Goal: Contribute content: Contribute content

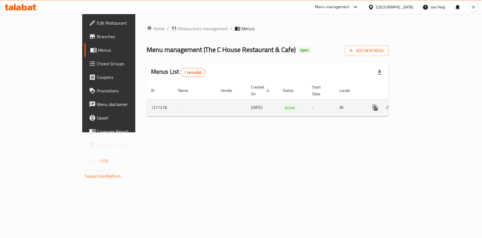
click at [419, 104] on icon "enhanced table" at bounding box center [415, 107] width 7 height 7
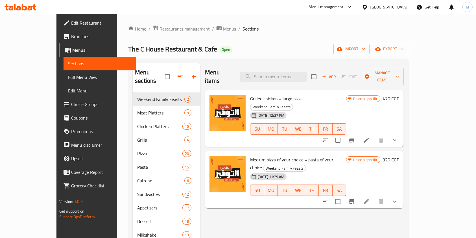
click at [295, 61] on div "Menu sections Weekend Family Feasts 2 Meat Platters 9 Chicken Platters 15 Grill…" at bounding box center [268, 214] width 280 height 311
click at [294, 72] on input "search" at bounding box center [273, 77] width 67 height 10
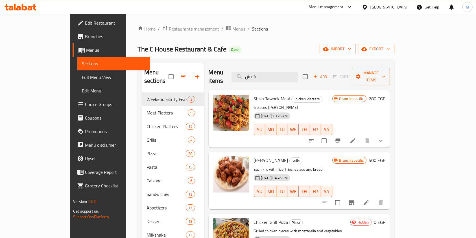
type input "شيش"
click at [387, 134] on div at bounding box center [345, 141] width 83 height 14
click at [387, 134] on button "show more" at bounding box center [381, 141] width 14 height 14
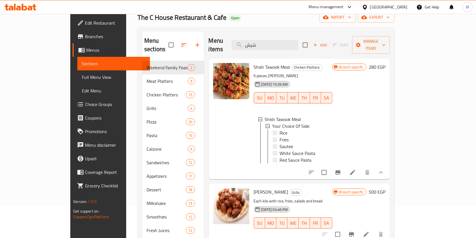
scroll to position [40, 0]
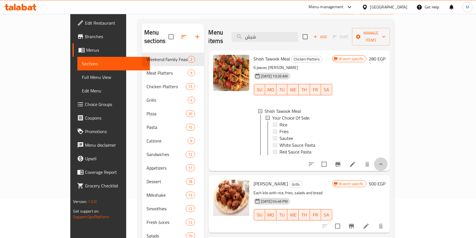
click at [387, 157] on button "show more" at bounding box center [381, 164] width 14 height 14
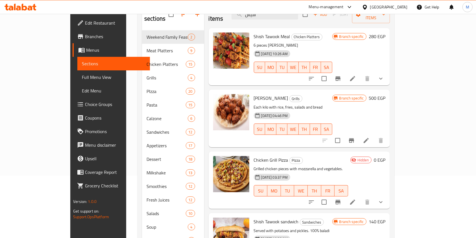
scroll to position [74, 0]
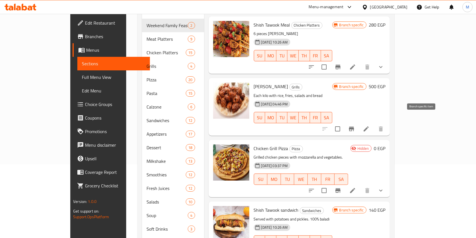
click at [355, 125] on icon "Branch-specific-item" at bounding box center [351, 128] width 7 height 7
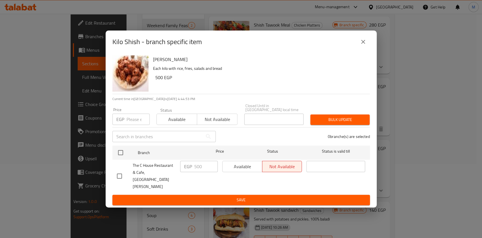
click at [123, 175] on input "checkbox" at bounding box center [119, 176] width 12 height 12
checkbox input "true"
drag, startPoint x: 200, startPoint y: 172, endPoint x: 195, endPoint y: 173, distance: 5.4
click at [195, 172] on input "500" at bounding box center [205, 166] width 23 height 11
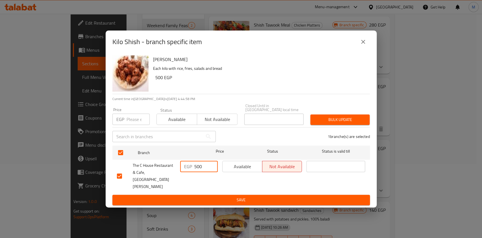
click at [205, 172] on input "500" at bounding box center [205, 166] width 23 height 11
click at [208, 182] on div "EGP 500 ​" at bounding box center [199, 175] width 42 height 35
click at [193, 172] on div "EGP 500 ​" at bounding box center [199, 166] width 38 height 11
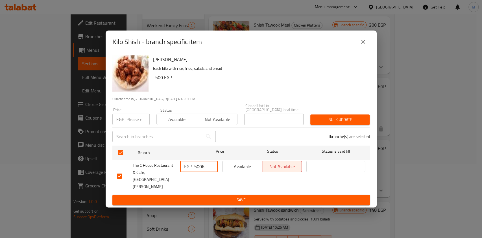
type input "50065"
type input "5"
type input "6"
type input "650"
click at [276, 182] on div "Available Not available" at bounding box center [262, 175] width 84 height 35
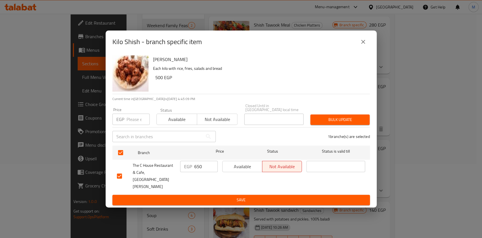
click at [276, 196] on span "Save" at bounding box center [241, 199] width 248 height 7
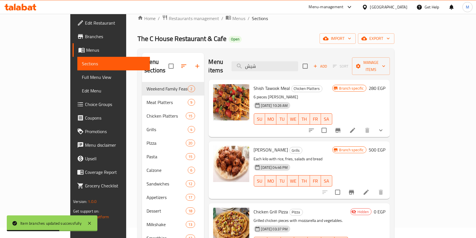
scroll to position [0, 0]
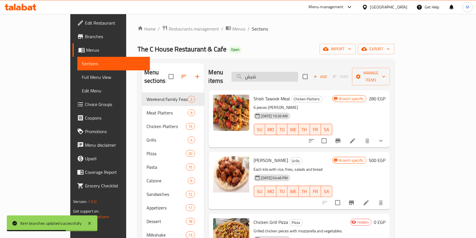
click at [287, 72] on input "شيش" at bounding box center [264, 77] width 67 height 10
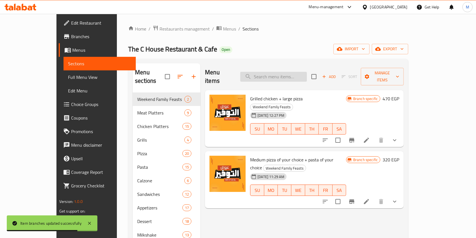
type input "ي"
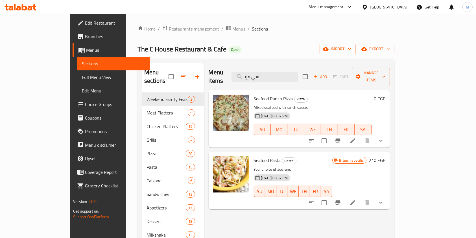
type input "سي فو"
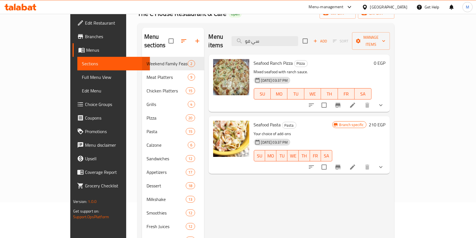
scroll to position [36, 0]
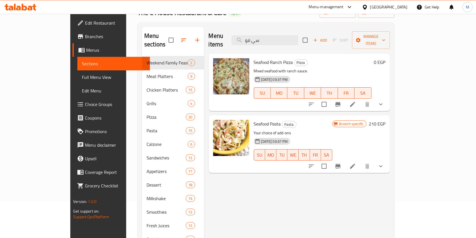
click at [390, 158] on div "Seafood Pasta Pasta Your choice of add-ons [DATE] 03:37 PM SU MO TU WE TH FR [P…" at bounding box center [298, 143] width 181 height 57
click at [387, 159] on button "show more" at bounding box center [381, 166] width 14 height 14
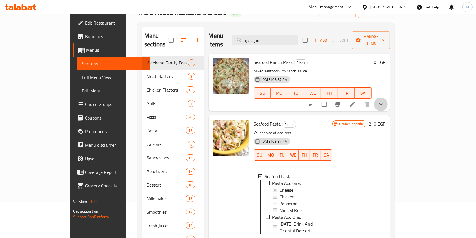
click at [387, 97] on button "show more" at bounding box center [381, 104] width 14 height 14
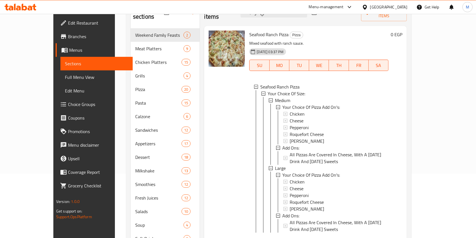
scroll to position [87, 0]
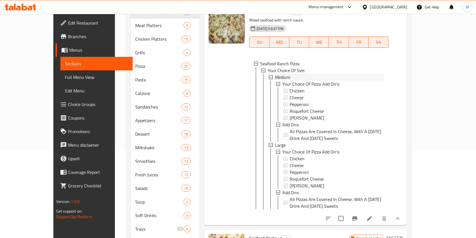
click at [279, 74] on div "Medium" at bounding box center [329, 77] width 109 height 7
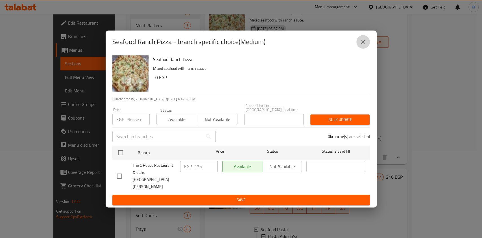
drag, startPoint x: 363, startPoint y: 51, endPoint x: 408, endPoint y: 71, distance: 49.4
click at [364, 45] on icon "close" at bounding box center [362, 41] width 7 height 7
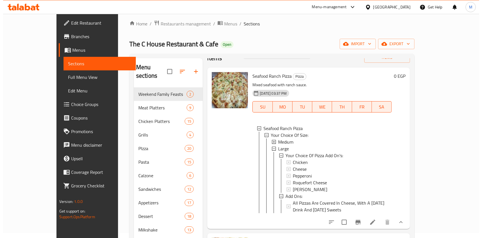
scroll to position [1, 0]
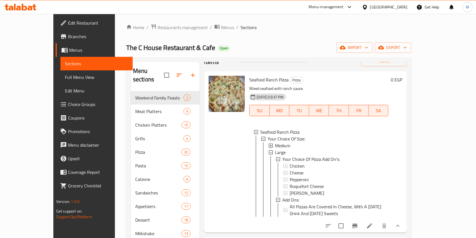
click at [282, 142] on div "Medium" at bounding box center [329, 145] width 109 height 7
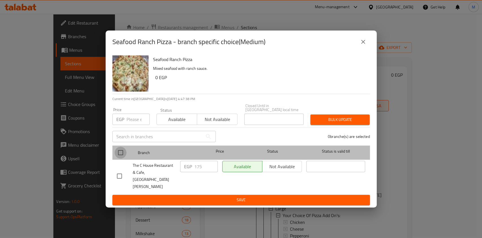
drag, startPoint x: 122, startPoint y: 159, endPoint x: 183, endPoint y: 170, distance: 62.1
click at [122, 158] on input "checkbox" at bounding box center [121, 152] width 12 height 12
checkbox input "true"
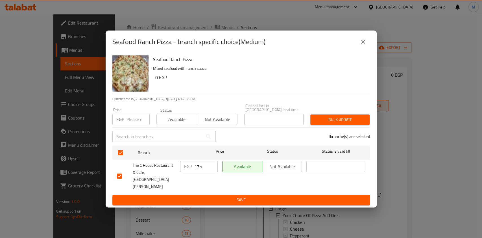
click at [196, 172] on input "175" at bounding box center [205, 166] width 23 height 11
drag, startPoint x: 366, startPoint y: 51, endPoint x: 352, endPoint y: 50, distance: 14.1
click at [366, 49] on button "close" at bounding box center [363, 42] width 14 height 14
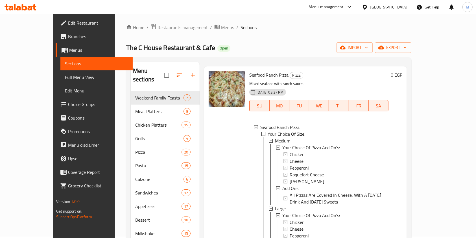
click at [277, 137] on span "Medium" at bounding box center [282, 140] width 15 height 7
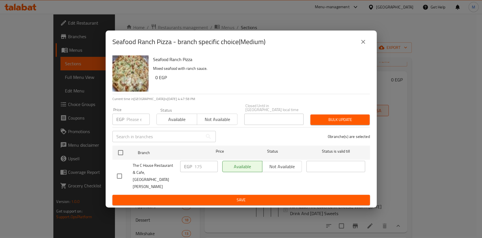
click at [122, 170] on input "checkbox" at bounding box center [119, 176] width 12 height 12
checkbox input "true"
click at [200, 171] on input "175" at bounding box center [205, 166] width 23 height 11
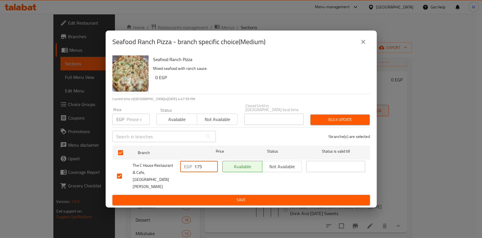
click at [200, 171] on input "175" at bounding box center [205, 166] width 23 height 11
type input "230"
click at [214, 196] on span "Save" at bounding box center [241, 199] width 248 height 7
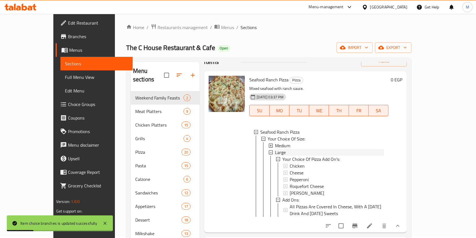
click at [275, 149] on span "Large" at bounding box center [280, 152] width 11 height 7
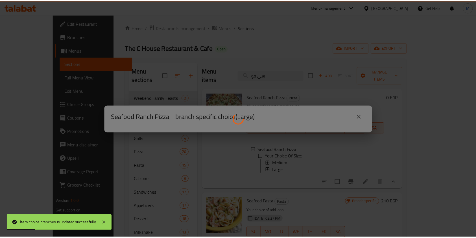
scroll to position [0, 0]
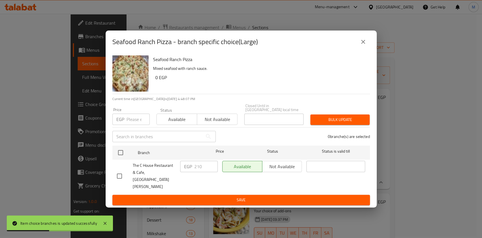
click at [119, 174] on input "checkbox" at bounding box center [119, 176] width 12 height 12
checkbox input "true"
click at [199, 172] on input "210" at bounding box center [205, 166] width 23 height 11
type input "250"
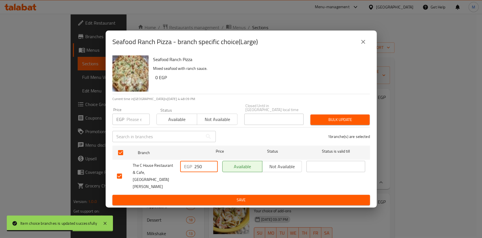
click at [197, 196] on span "Save" at bounding box center [241, 199] width 248 height 7
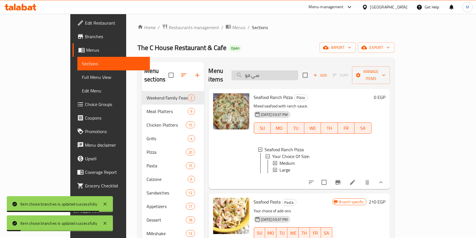
click at [298, 71] on input "سي فو" at bounding box center [264, 75] width 67 height 10
type input "س"
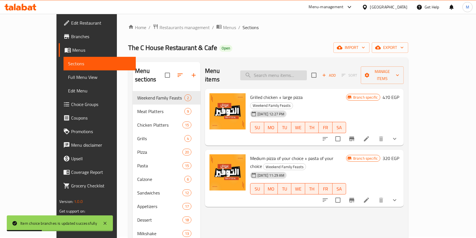
type input "["
type input "ي"
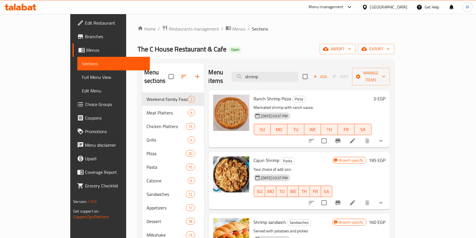
type input "shrimp"
click at [384, 137] on icon "show more" at bounding box center [380, 140] width 7 height 7
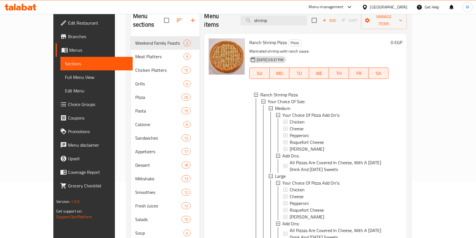
scroll to position [64, 0]
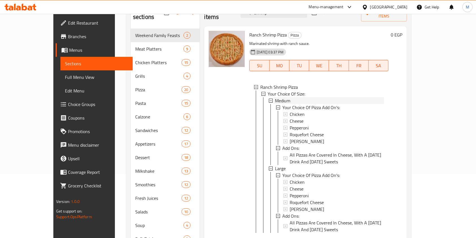
click at [275, 97] on span "Medium" at bounding box center [282, 100] width 15 height 7
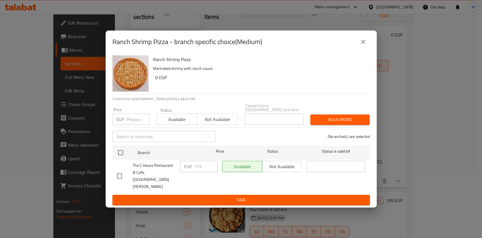
click at [122, 173] on input "checkbox" at bounding box center [119, 176] width 12 height 12
checkbox input "true"
click at [198, 171] on input "175" at bounding box center [205, 166] width 23 height 11
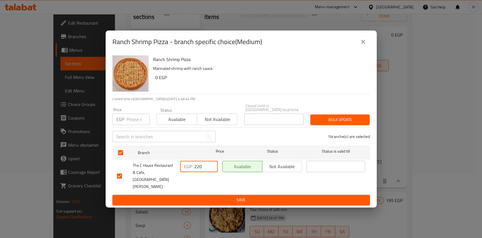
type input "220"
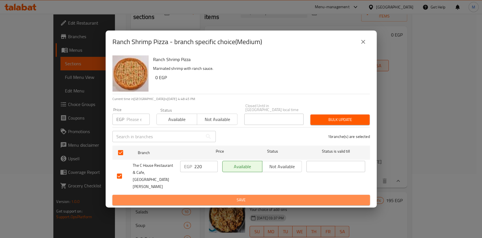
click at [194, 196] on span "Save" at bounding box center [241, 199] width 248 height 7
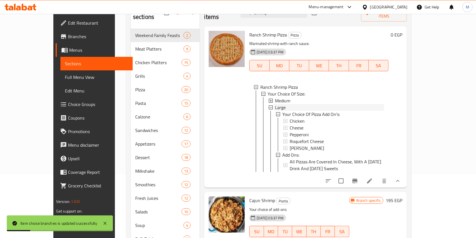
click at [275, 104] on span "Large" at bounding box center [280, 107] width 11 height 7
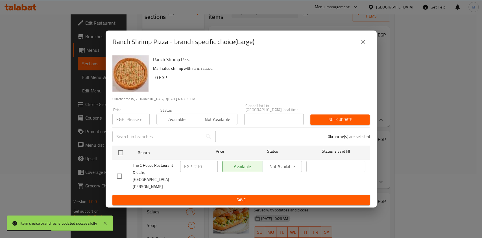
click at [120, 174] on input "checkbox" at bounding box center [119, 176] width 12 height 12
checkbox input "true"
drag, startPoint x: 203, startPoint y: 170, endPoint x: 197, endPoint y: 170, distance: 5.4
click at [197, 170] on input "210" at bounding box center [205, 166] width 23 height 11
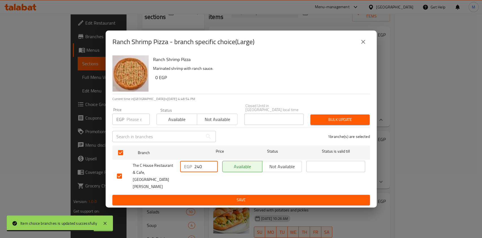
type input "240"
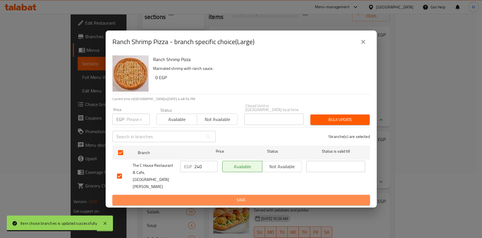
click at [206, 194] on button "Save" at bounding box center [240, 199] width 257 height 10
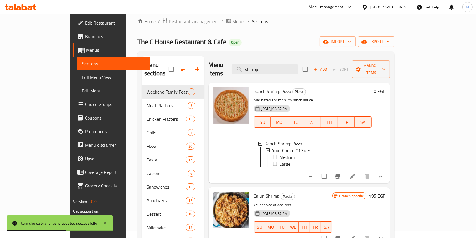
scroll to position [0, 0]
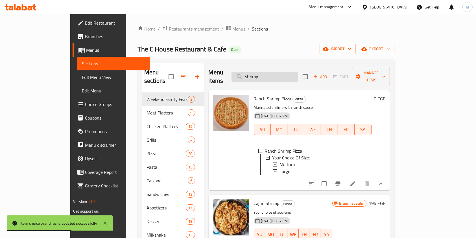
click at [289, 76] on input "shrimp" at bounding box center [264, 77] width 67 height 10
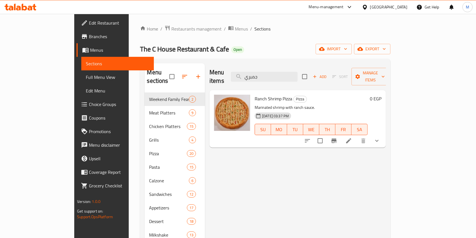
type input "جمبري"
click at [380, 137] on icon "show more" at bounding box center [376, 140] width 7 height 7
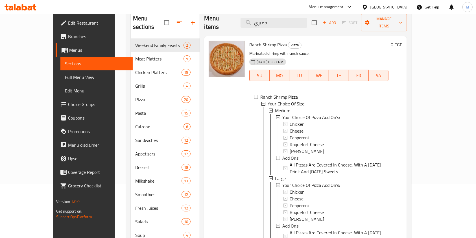
scroll to position [54, 0]
click at [278, 107] on div "Medium" at bounding box center [329, 110] width 109 height 7
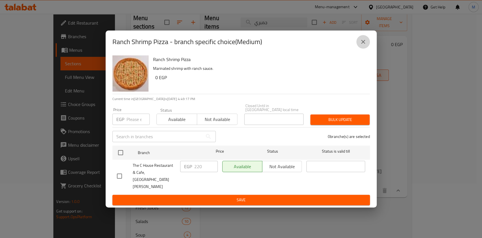
drag, startPoint x: 363, startPoint y: 47, endPoint x: 329, endPoint y: 105, distance: 67.7
click at [363, 47] on button "close" at bounding box center [363, 42] width 14 height 14
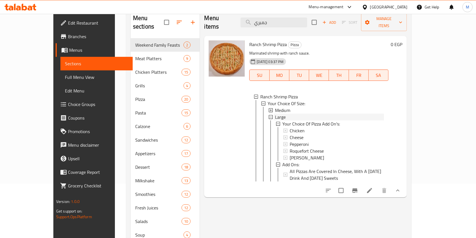
click at [275, 113] on span "Large" at bounding box center [280, 116] width 11 height 7
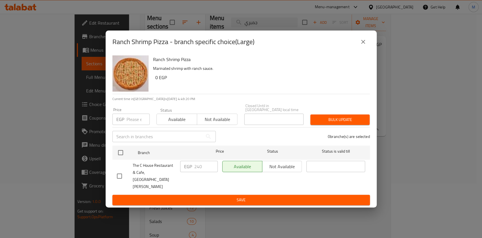
click at [366, 49] on div "Ranch Shrimp Pizza - branch specific choice(Large)" at bounding box center [240, 42] width 257 height 14
click at [365, 49] on button "close" at bounding box center [363, 42] width 14 height 14
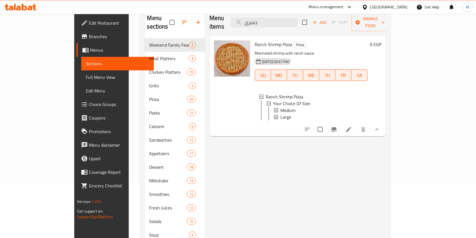
click at [17, 12] on div at bounding box center [20, 6] width 41 height 11
click at [19, 9] on icon at bounding box center [21, 7] width 32 height 7
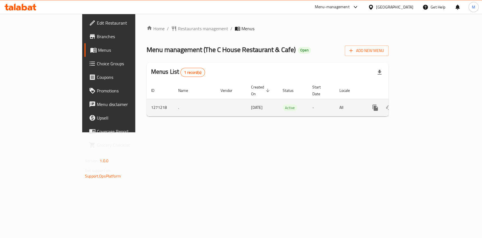
click at [419, 104] on icon "enhanced table" at bounding box center [415, 107] width 7 height 7
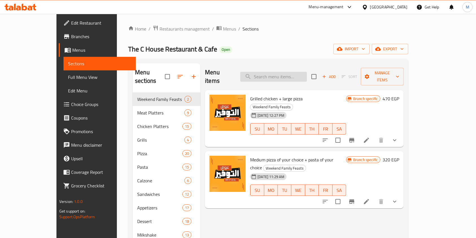
click at [273, 73] on input "search" at bounding box center [273, 77] width 67 height 10
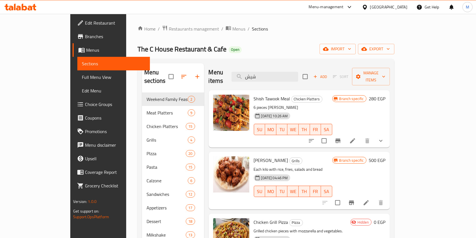
type input "شيش"
click at [355, 199] on icon "Branch-specific-item" at bounding box center [351, 202] width 7 height 7
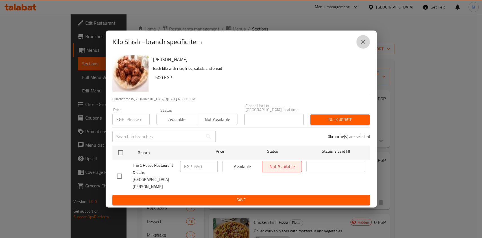
click at [359, 45] on icon "close" at bounding box center [362, 41] width 7 height 7
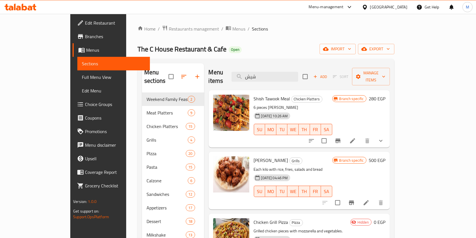
click at [23, 5] on icon at bounding box center [24, 7] width 5 height 7
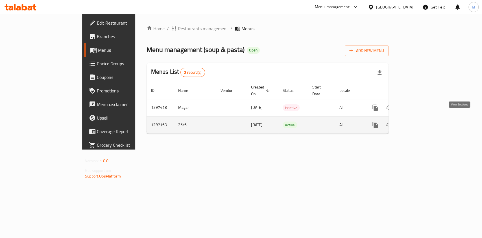
click at [419, 121] on icon "enhanced table" at bounding box center [415, 124] width 7 height 7
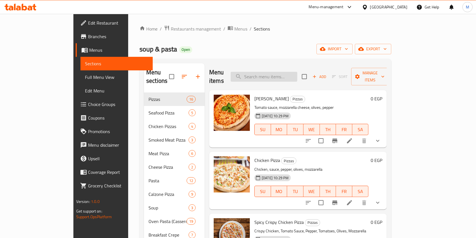
click at [289, 72] on input "search" at bounding box center [263, 77] width 67 height 10
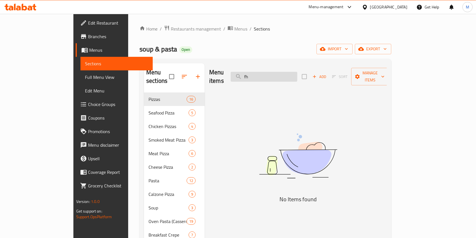
type input "f"
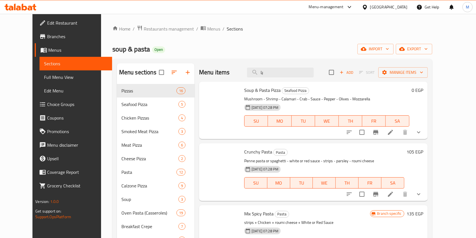
type input "ب"
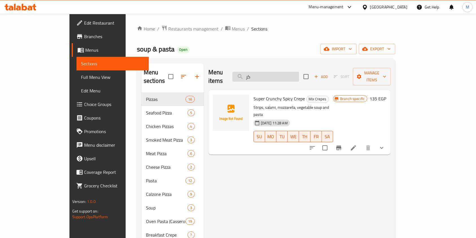
type input "ك"
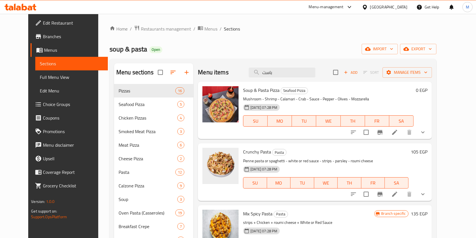
scroll to position [52, 0]
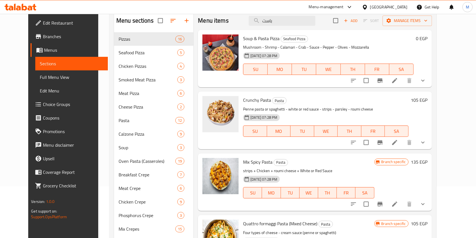
type input "باست"
click at [429, 139] on button "show more" at bounding box center [423, 142] width 14 height 14
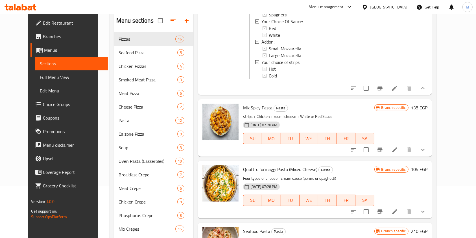
scroll to position [161, 0]
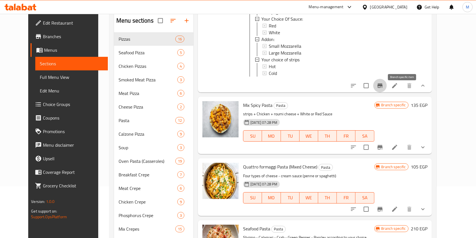
click at [386, 85] on button "Branch-specific-item" at bounding box center [380, 86] width 14 height 14
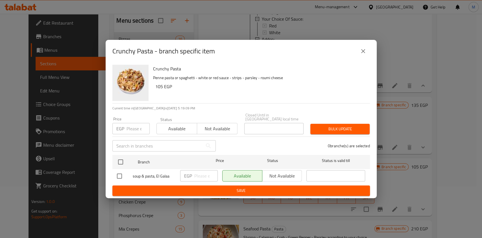
drag, startPoint x: 120, startPoint y: 172, endPoint x: 159, endPoint y: 176, distance: 38.3
click at [121, 173] on input "checkbox" at bounding box center [119, 176] width 12 height 12
checkbox input "true"
click at [201, 172] on input "number" at bounding box center [205, 175] width 23 height 11
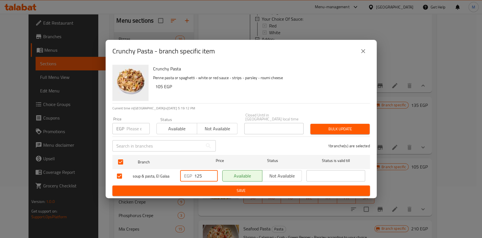
type input "125"
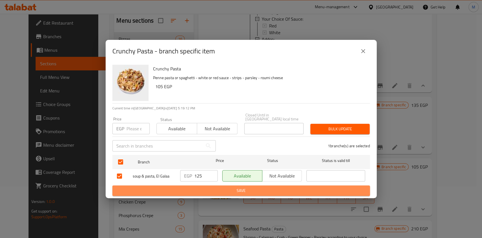
click at [215, 187] on span "Save" at bounding box center [241, 190] width 248 height 7
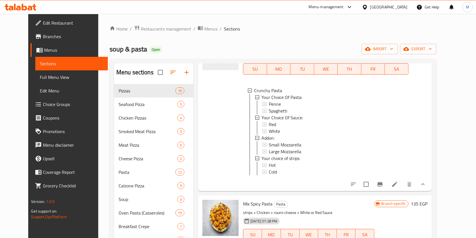
scroll to position [0, 0]
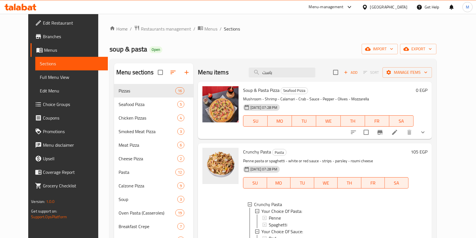
click at [26, 6] on icon at bounding box center [21, 7] width 32 height 7
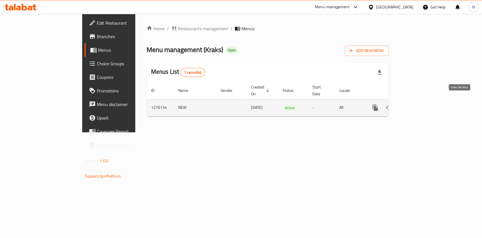
click at [422, 101] on link "enhanced table" at bounding box center [416, 108] width 14 height 14
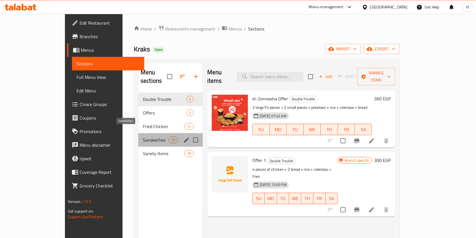
click at [143, 136] on span "Sandwiches" at bounding box center [156, 139] width 26 height 7
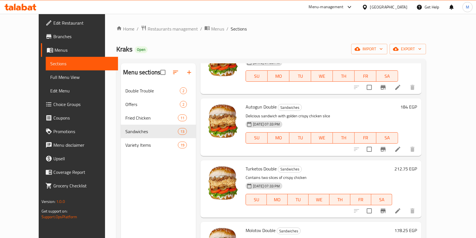
scroll to position [477, 0]
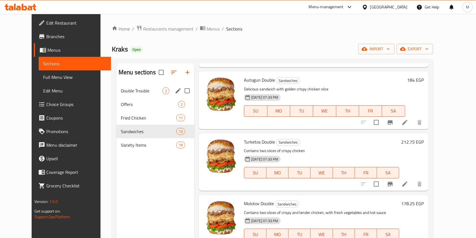
click at [135, 96] on div "Double Trouble 2" at bounding box center [155, 91] width 78 height 14
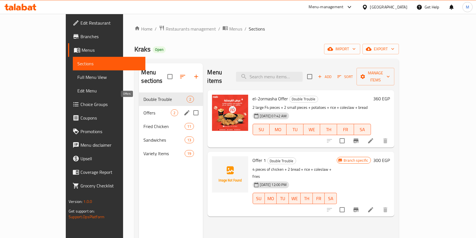
click at [143, 109] on span "Offers" at bounding box center [156, 112] width 27 height 7
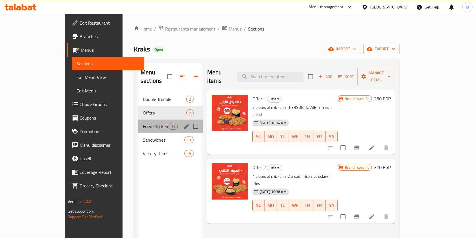
click at [138, 121] on div "Fried Chicken 11" at bounding box center [170, 126] width 64 height 14
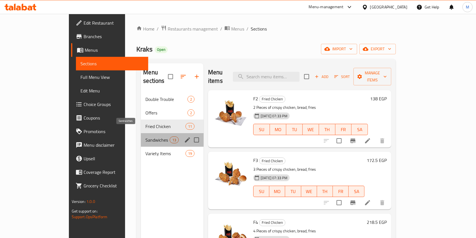
click at [145, 136] on span "Sandwiches" at bounding box center [157, 139] width 24 height 7
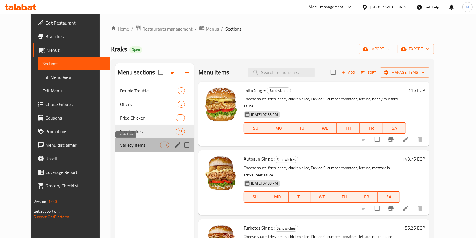
click at [120, 147] on span "Variety Items" at bounding box center [140, 144] width 40 height 7
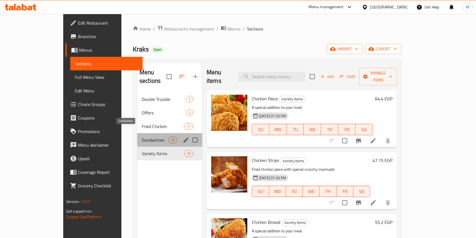
click at [142, 136] on span "Sandwiches" at bounding box center [155, 139] width 27 height 7
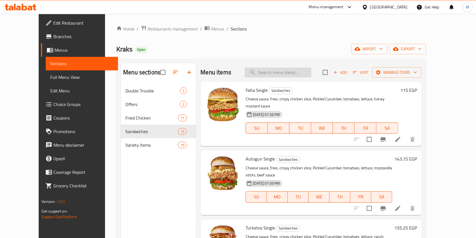
click at [291, 73] on input "search" at bounding box center [278, 72] width 67 height 10
click at [348, 69] on span "Add" at bounding box center [339, 72] width 15 height 6
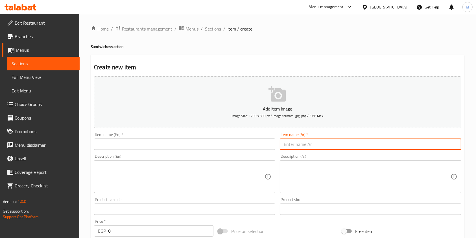
click at [318, 143] on input "text" at bounding box center [370, 143] width 181 height 11
paste input "ساندوتش كراكس الجديد"
type input "ساندوتش كراكس الجديد"
click at [214, 145] on input "text" at bounding box center [184, 143] width 181 height 11
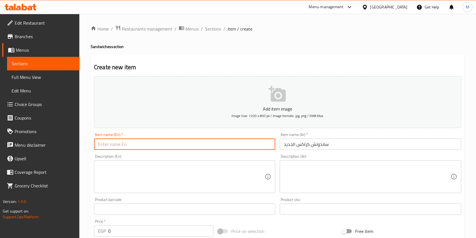
paste input "New Crax Sandwich"
drag, startPoint x: 115, startPoint y: 146, endPoint x: 108, endPoint y: 148, distance: 7.8
click at [108, 148] on input "New Crax Sandwich" at bounding box center [184, 143] width 181 height 11
click at [139, 144] on input "New Kraks Sandwich" at bounding box center [184, 143] width 181 height 11
click at [116, 147] on input "New Kraks Sandwich" at bounding box center [184, 143] width 181 height 11
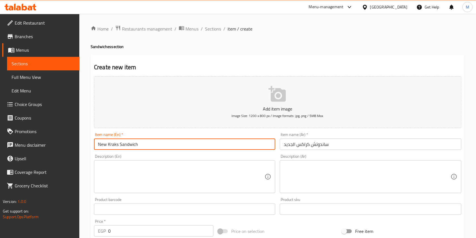
click at [156, 146] on input "New Kraks Sandwich" at bounding box center [184, 143] width 181 height 11
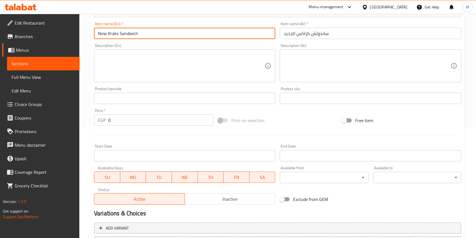
scroll to position [112, 0]
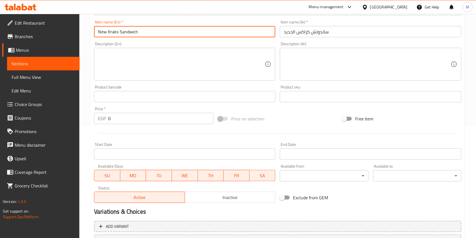
type input "New Kraks Sandwich"
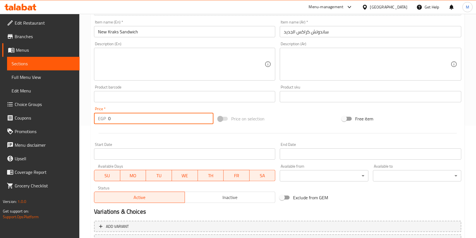
drag, startPoint x: 112, startPoint y: 116, endPoint x: 105, endPoint y: 119, distance: 7.7
click at [104, 119] on div "EGP 0 Price *" at bounding box center [153, 118] width 119 height 11
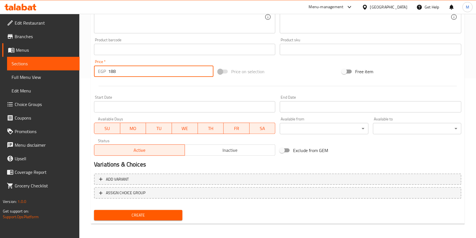
scroll to position [161, 0]
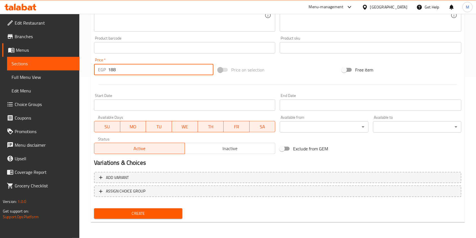
type input "188"
click at [179, 215] on button "Create" at bounding box center [138, 213] width 88 height 10
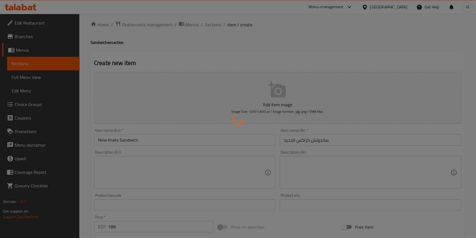
scroll to position [0, 0]
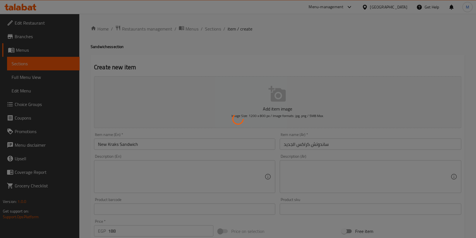
type input "0"
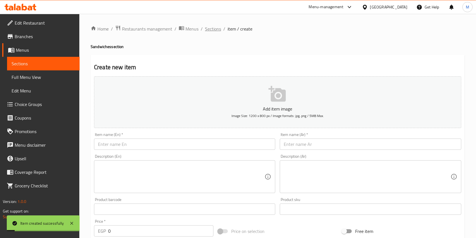
click at [211, 30] on span "Sections" at bounding box center [213, 28] width 16 height 7
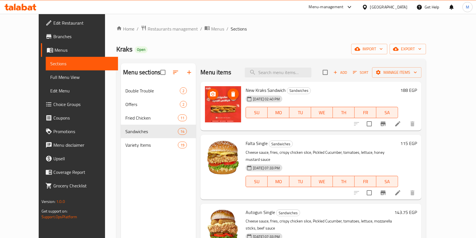
click at [214, 114] on img at bounding box center [223, 104] width 36 height 36
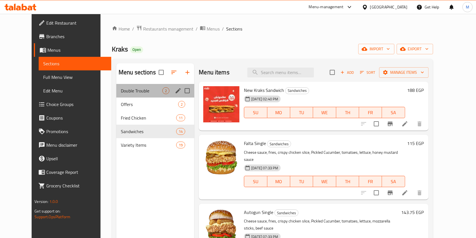
click at [138, 97] on div "Double Trouble 2" at bounding box center [155, 91] width 78 height 14
